Goal: Check status

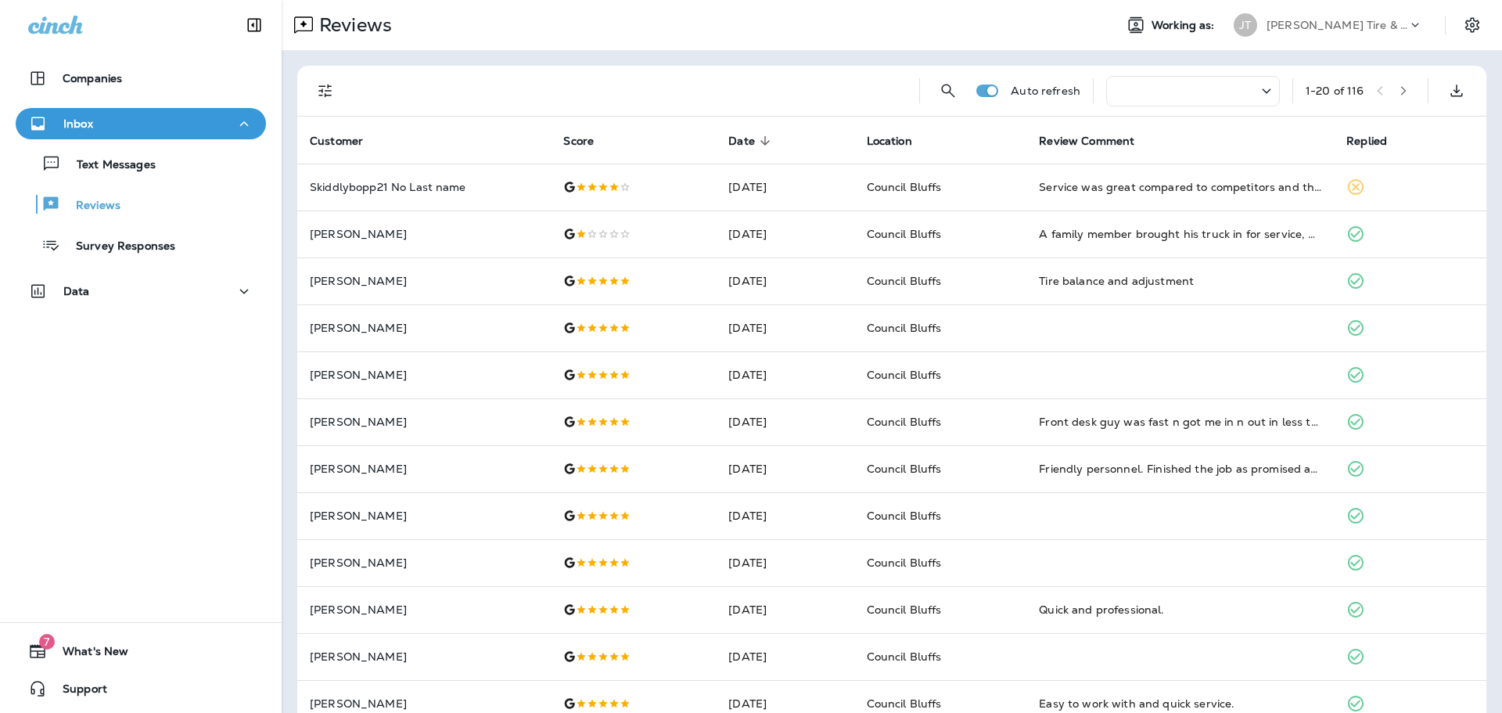
click at [141, 533] on div "Companies Inbox Text Messages Reviews Survey Responses Data 7 What's New Support" at bounding box center [141, 356] width 282 height 713
